Goal: Navigation & Orientation: Find specific page/section

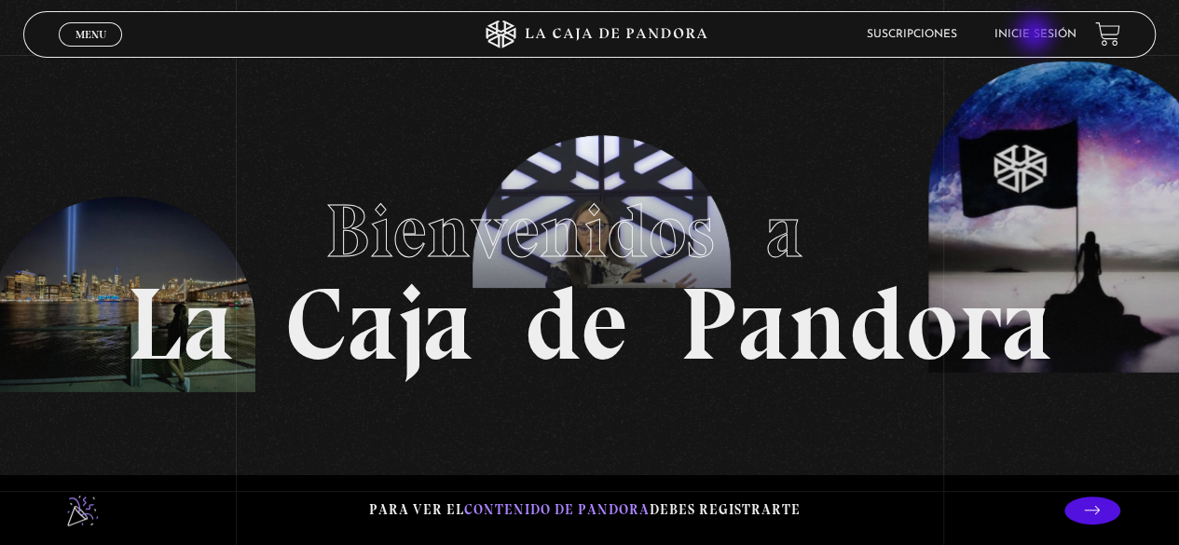
click at [1037, 35] on link "Inicie sesión" at bounding box center [1036, 34] width 82 height 11
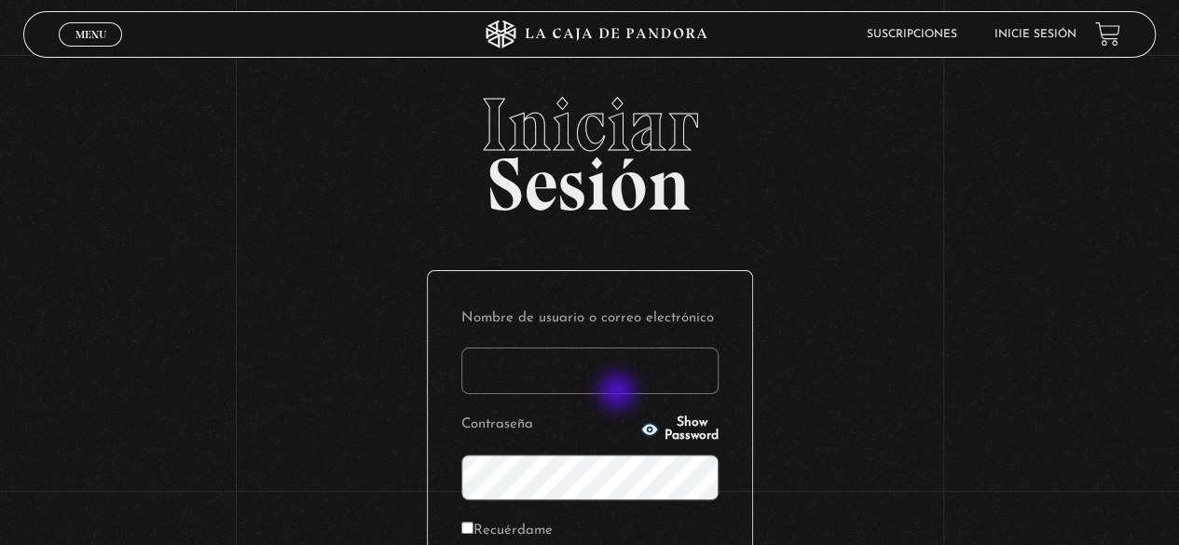
type input "[EMAIL_ADDRESS][DOMAIN_NAME]"
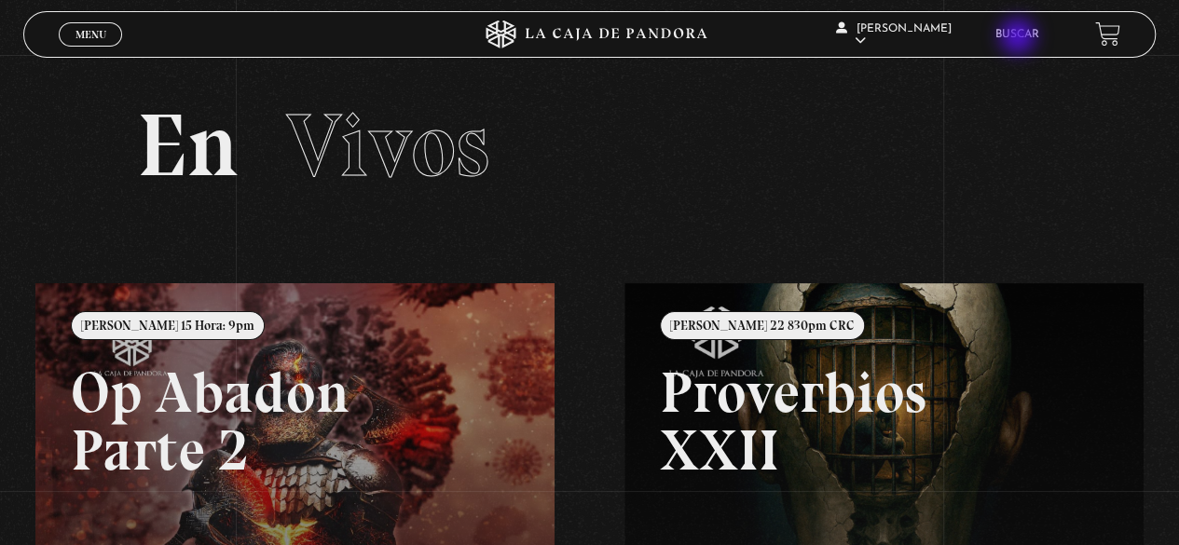
click at [1020, 38] on link "Buscar" at bounding box center [1018, 34] width 44 height 11
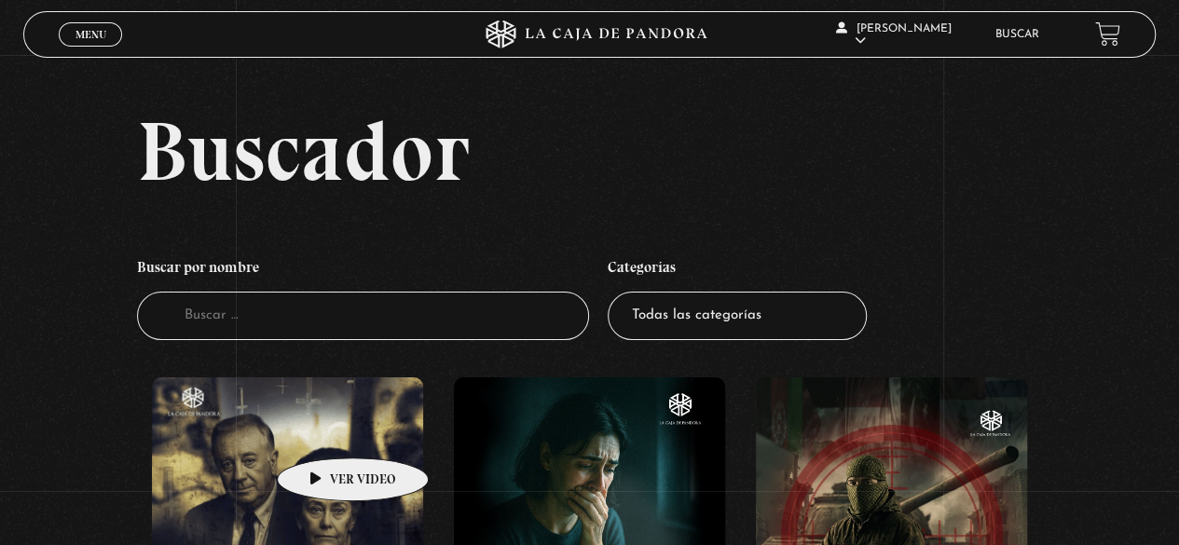
click at [323, 430] on figure at bounding box center [287, 546] width 271 height 336
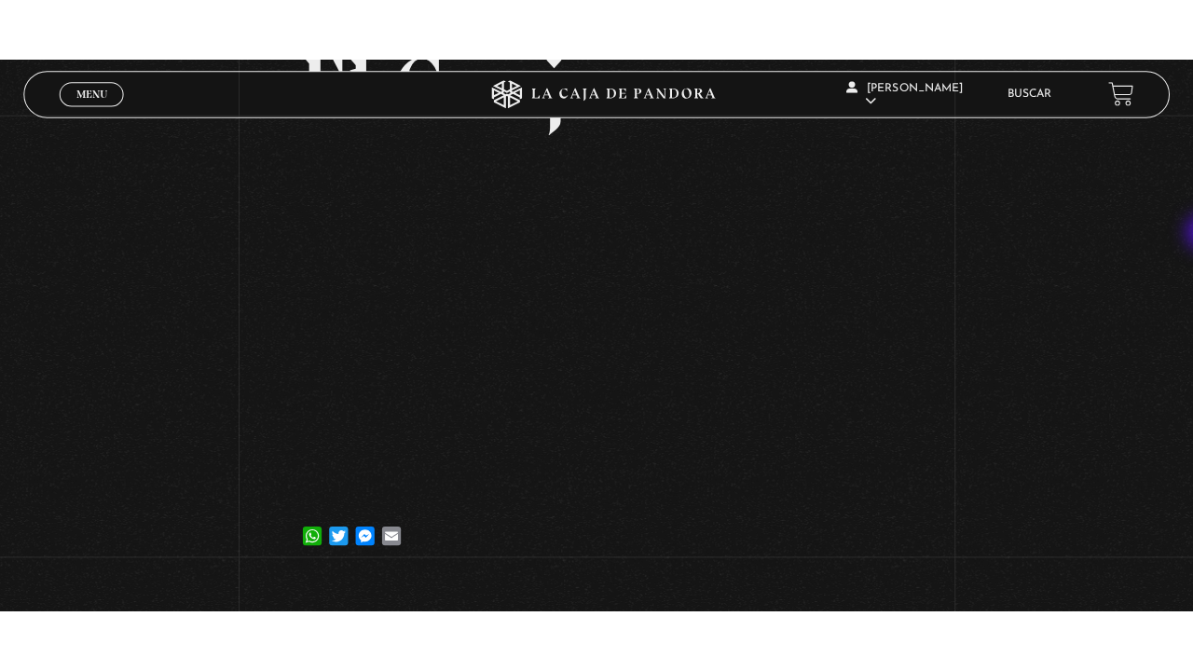
scroll to position [184, 0]
